Goal: Transaction & Acquisition: Purchase product/service

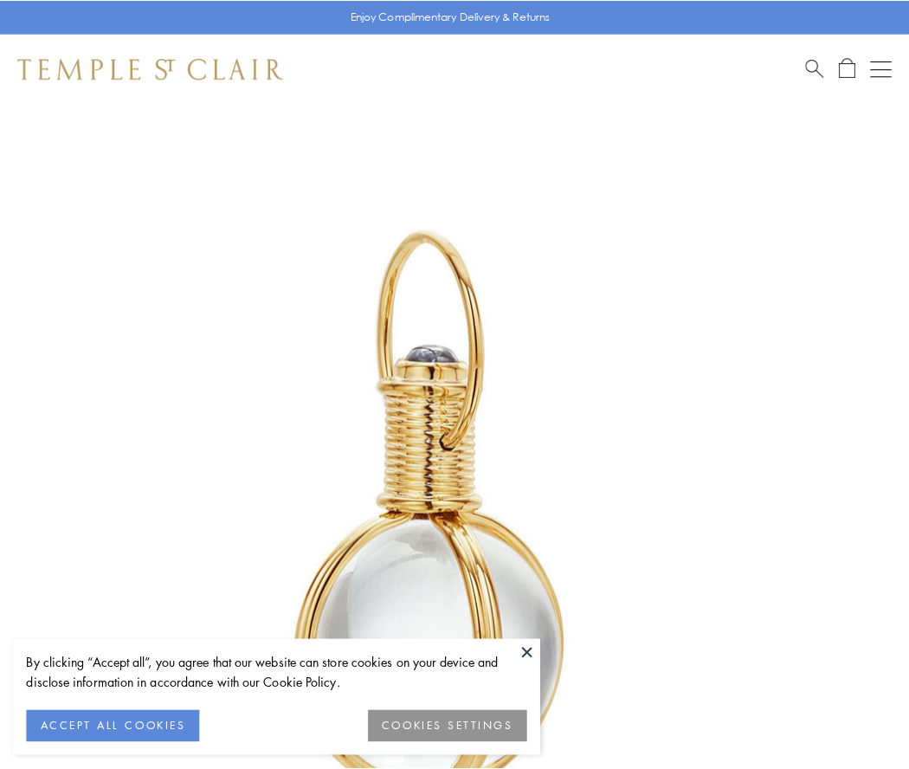
scroll to position [452, 0]
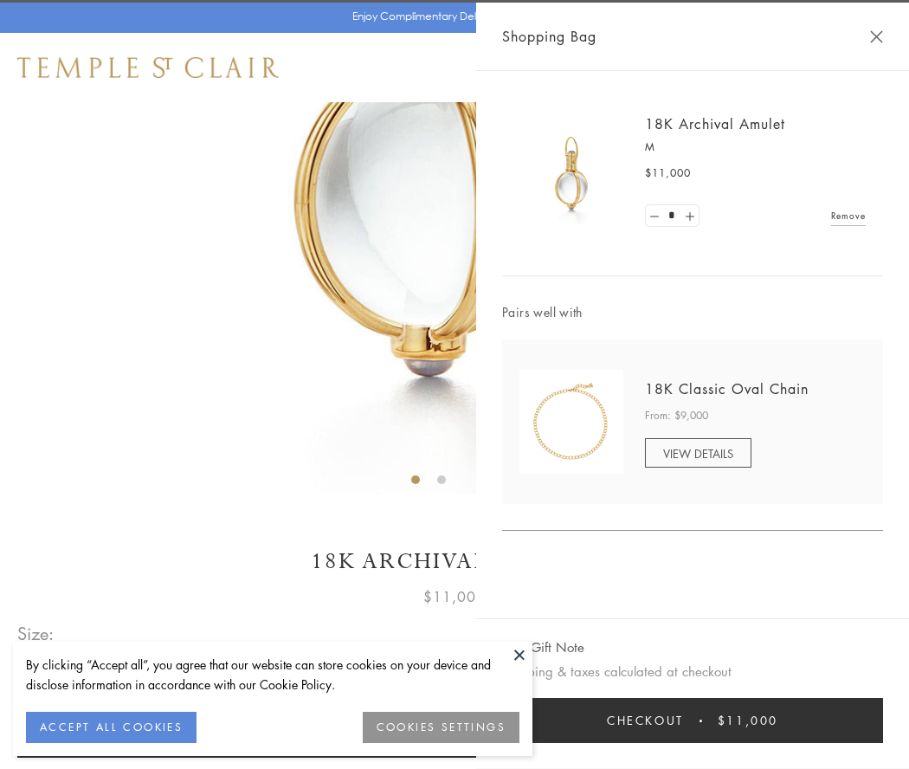
click at [692, 720] on button "Checkout $11,000" at bounding box center [692, 720] width 381 height 45
